Goal: Navigation & Orientation: Find specific page/section

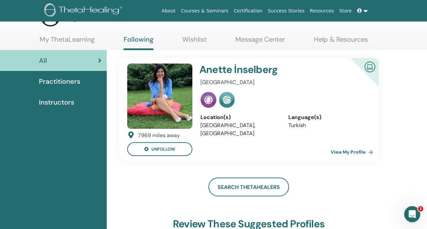
scroll to position [22, 0]
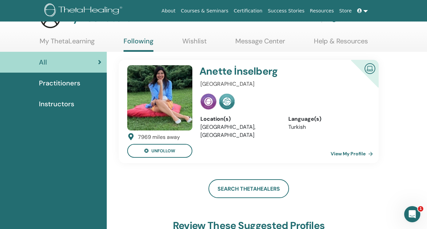
click at [72, 87] on span "Practitioners" at bounding box center [59, 83] width 41 height 10
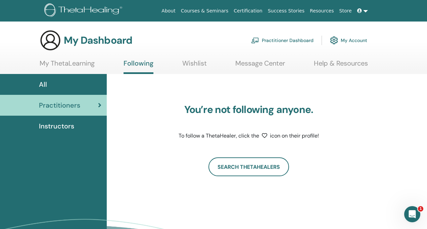
click at [68, 126] on span "Instructors" at bounding box center [56, 126] width 35 height 10
